Goal: Navigation & Orientation: Go to known website

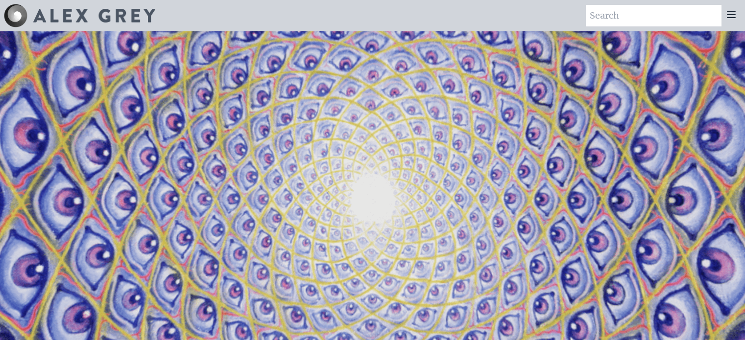
scroll to position [2214, 0]
